Goal: Task Accomplishment & Management: Complete application form

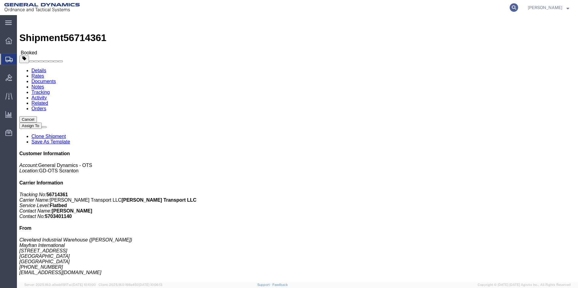
click at [518, 8] on icon at bounding box center [513, 7] width 8 height 8
paste input "56704069"
type input "56704069"
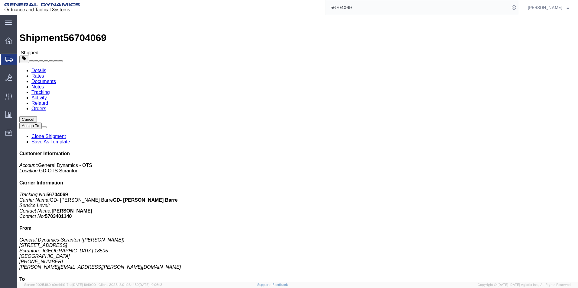
click link "Clone Shipment"
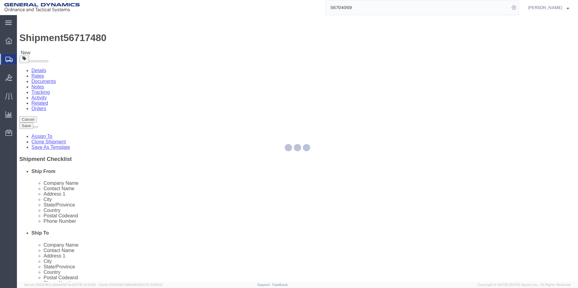
select select
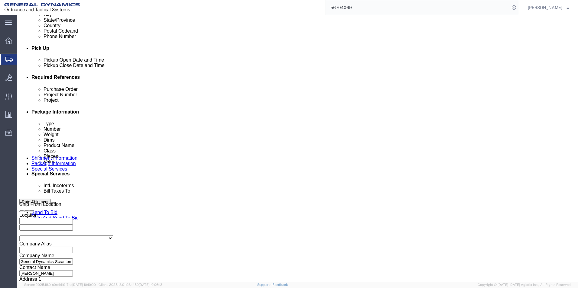
scroll to position [252, 0]
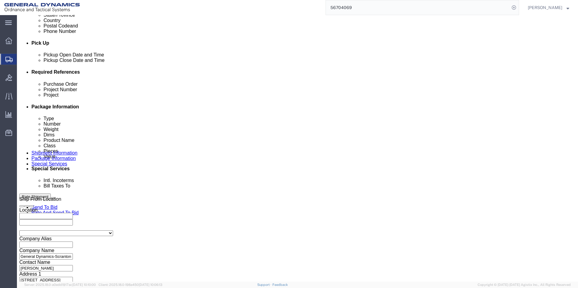
click button "Continue"
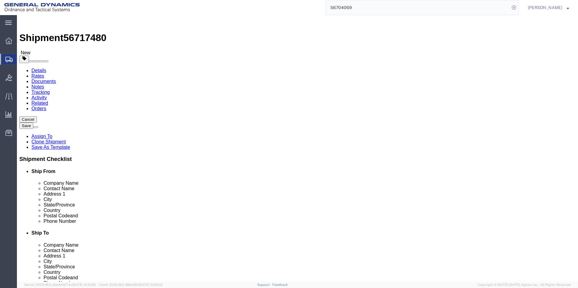
drag, startPoint x: 92, startPoint y: 117, endPoint x: 66, endPoint y: 117, distance: 25.7
click div "Number 7"
type input "2"
drag, startPoint x: 89, startPoint y: 139, endPoint x: 63, endPoint y: 140, distance: 26.0
click div "Weight 28000.00 Select kgs lbs Ship. t°"
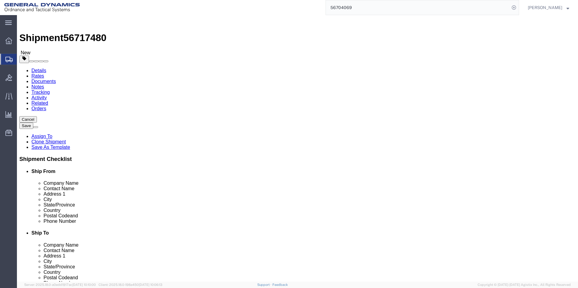
type input "8000.00"
click dd "97674.43 USD"
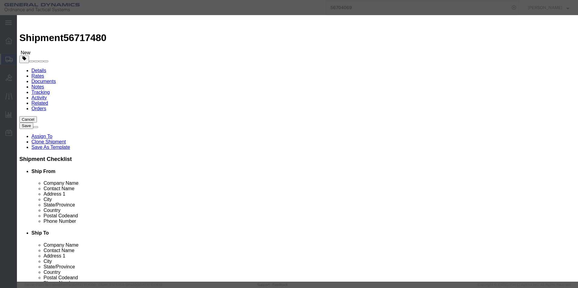
drag, startPoint x: 184, startPoint y: 56, endPoint x: 157, endPoint y: 56, distance: 26.3
click div "Pieces 280.00 Select Bag Barrels 100Board Feet Bottle Box Blister Pack Carats C…"
type input "79.00"
type input "27558.14"
drag, startPoint x: 366, startPoint y: 45, endPoint x: 409, endPoint y: 48, distance: 42.4
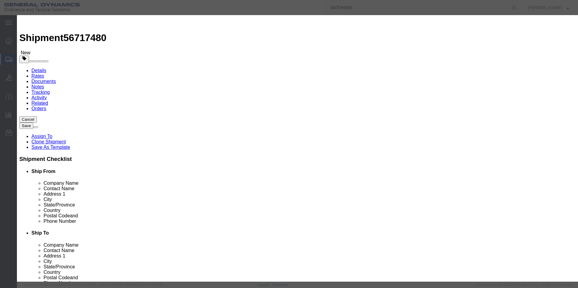
click textarea "HT PARTS. T4237-2 2 racks@40. T4237-1 5 racks@40"
drag, startPoint x: 396, startPoint y: 48, endPoint x: 449, endPoint y: 52, distance: 53.3
click div "Commodity library Product Name 155MM M795 Pieces 79.00 Select Bag Barrels 100Bo…"
type textarea "HT PARTS. HEAT# T4237-1"
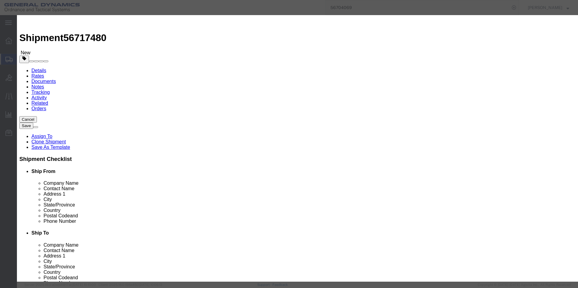
click button "Save & Close"
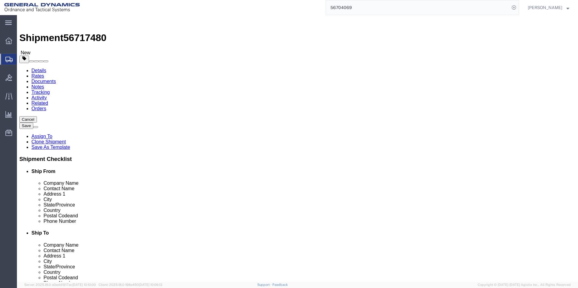
click button "Continue"
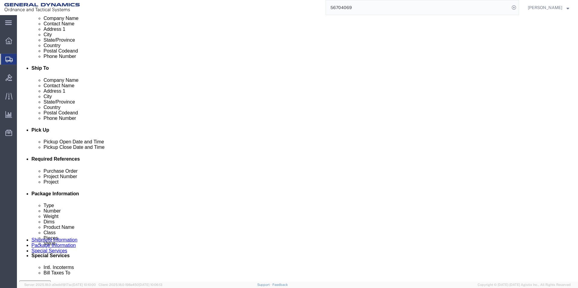
scroll to position [242, 0]
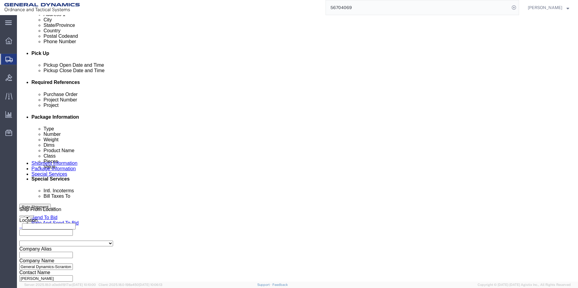
click select "Select Recipient Account Sender/Shipper Third Party Account"
select select "SHIP"
click select "Select Recipient Account Sender/Shipper Third Party Account"
click div "Billing Location Select Select My Profile Location GD-OTS Anniston (Commerce) G…"
click button "Rate Shipment"
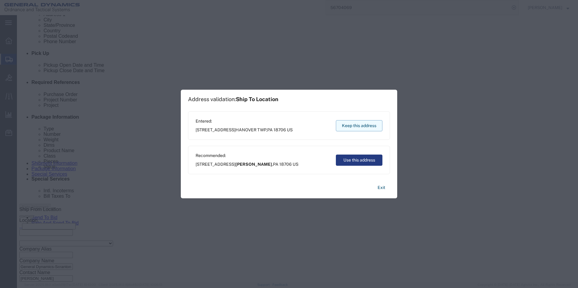
click at [368, 127] on button "Keep this address" at bounding box center [359, 125] width 47 height 11
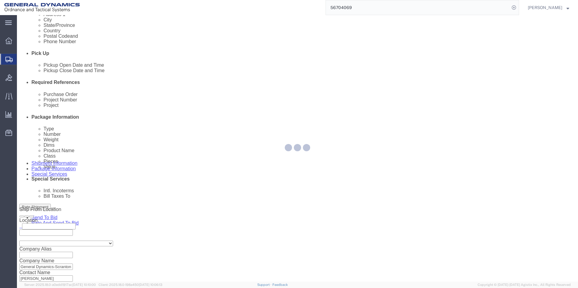
scroll to position [0, 0]
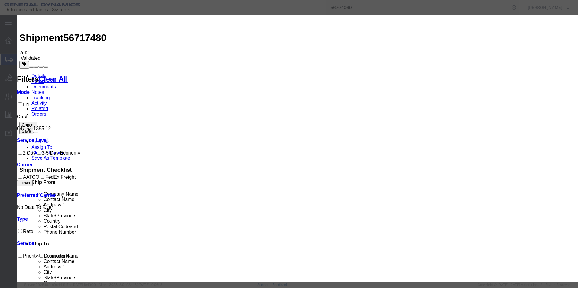
drag, startPoint x: 363, startPoint y: 52, endPoint x: 361, endPoint y: 57, distance: 5.1
select select "16394"
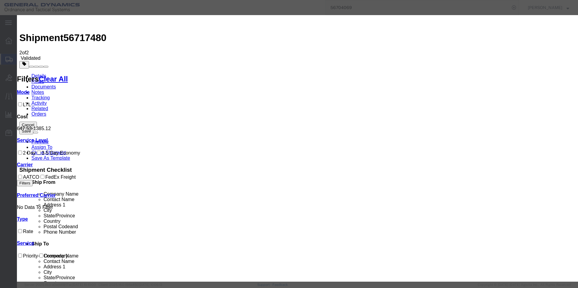
select select "32203"
type input "56717480"
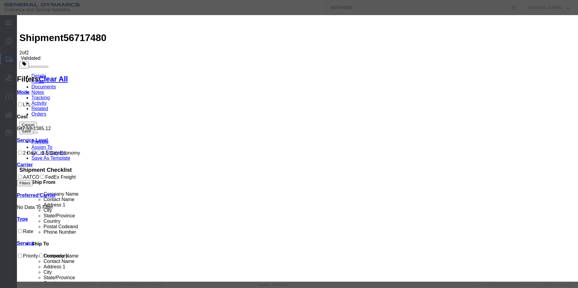
type input "[PERSON_NAME]"
type input "5703401140"
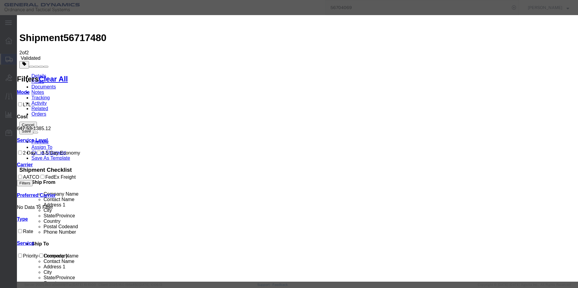
select select "1000"
drag, startPoint x: 403, startPoint y: 190, endPoint x: 403, endPoint y: 185, distance: 5.1
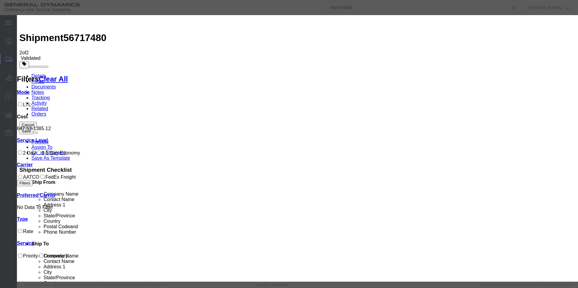
select select "PICKEDUP"
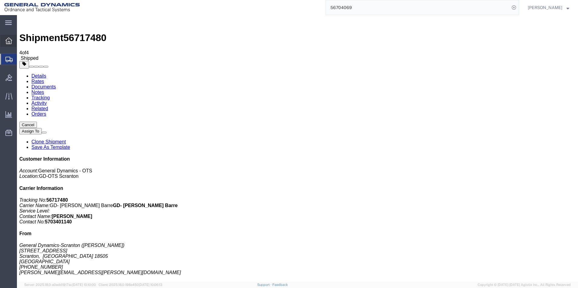
click at [8, 41] on icon at bounding box center [8, 40] width 7 height 7
